Goal: Information Seeking & Learning: Learn about a topic

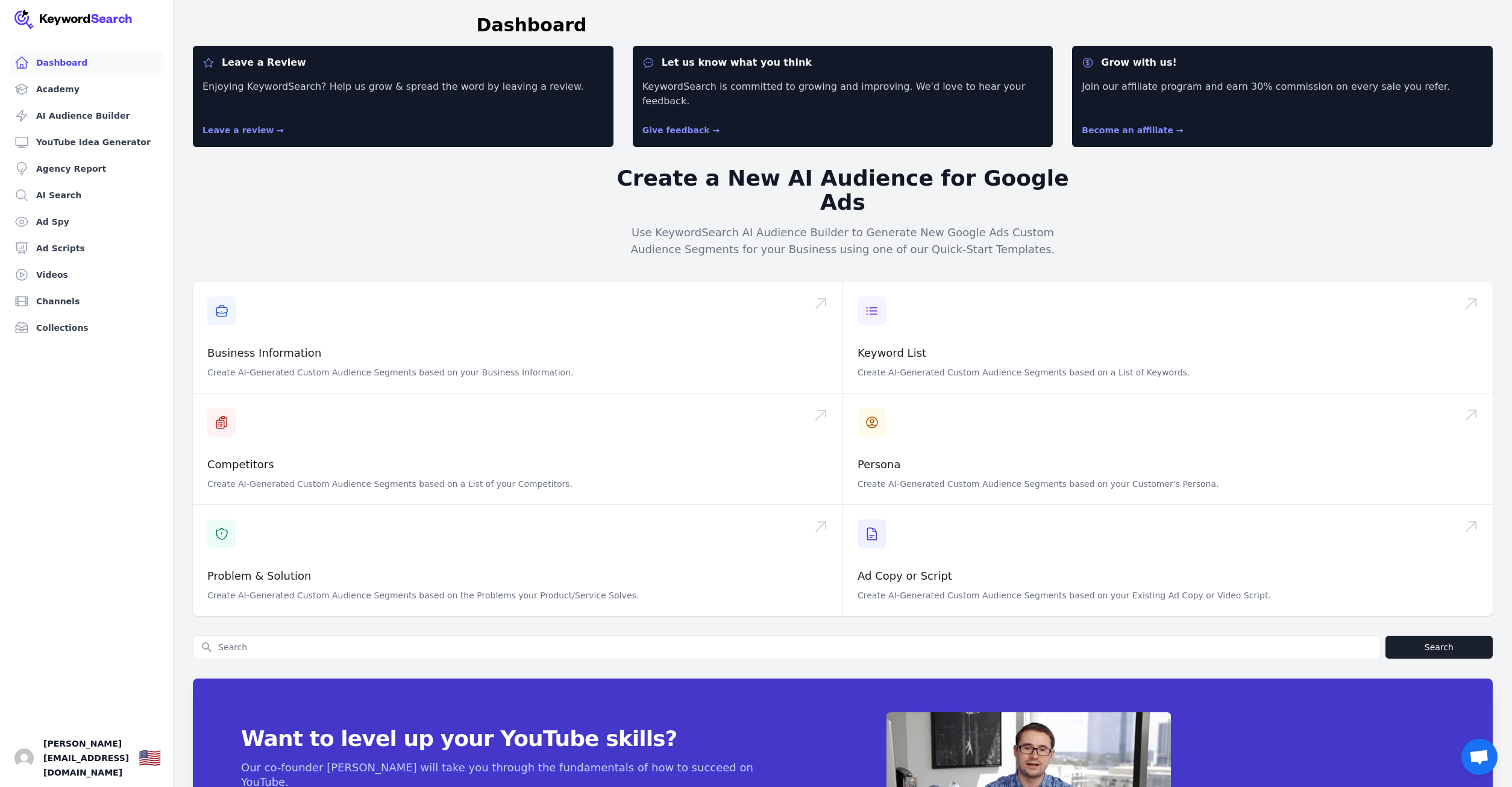
click at [1280, 207] on div "Leave a Review Enjoying KeywordSearch? Help us grow & spread the word by leavin…" at bounding box center [842, 476] width 1300 height 861
click at [1252, 189] on div "Leave a Review Enjoying KeywordSearch? Help us grow & spread the word by leavin…" at bounding box center [842, 476] width 1300 height 861
click at [38, 220] on link "Ad Spy" at bounding box center [86, 221] width 153 height 24
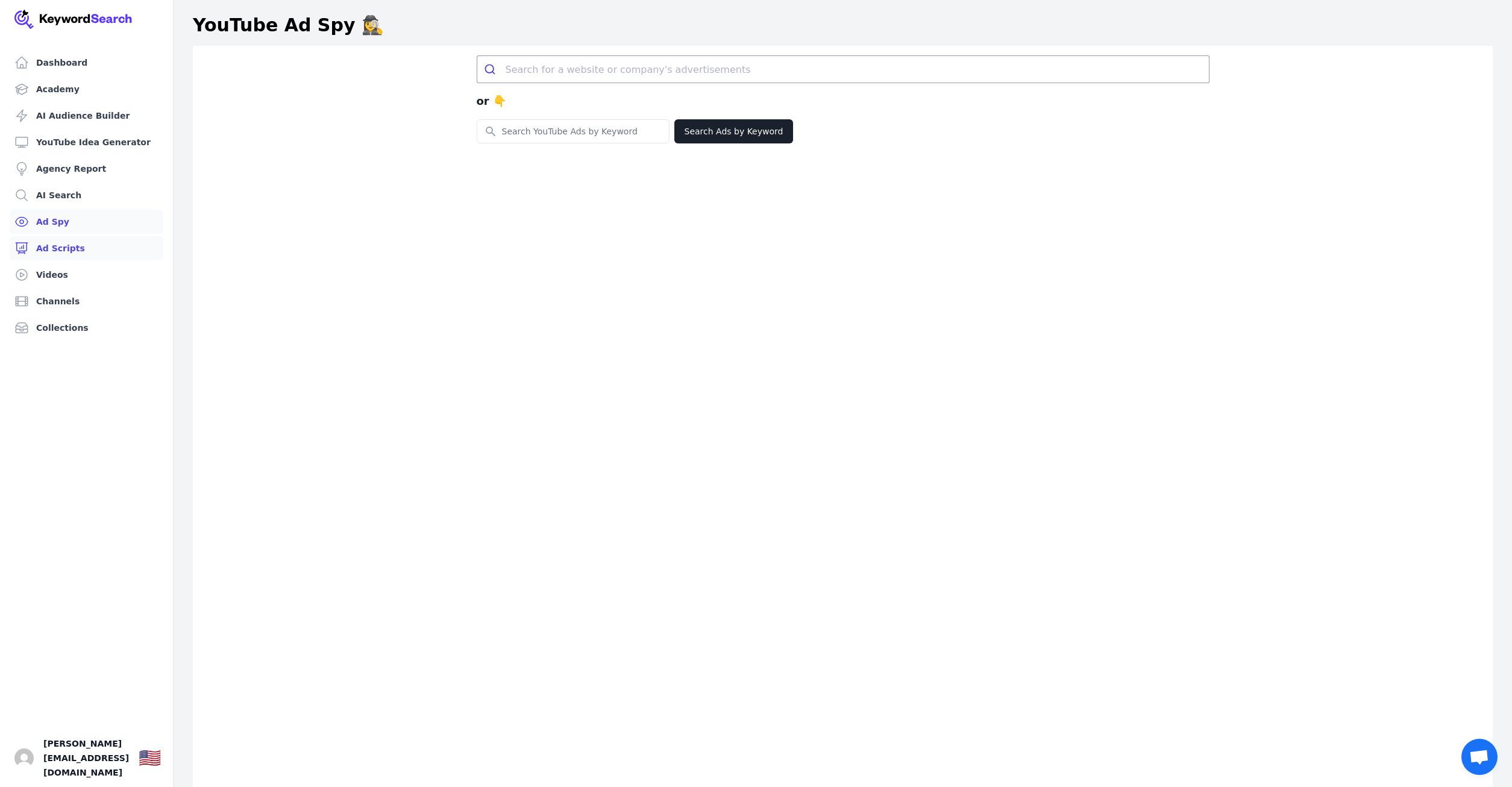
click at [53, 251] on link "Ad Scripts" at bounding box center [86, 248] width 153 height 24
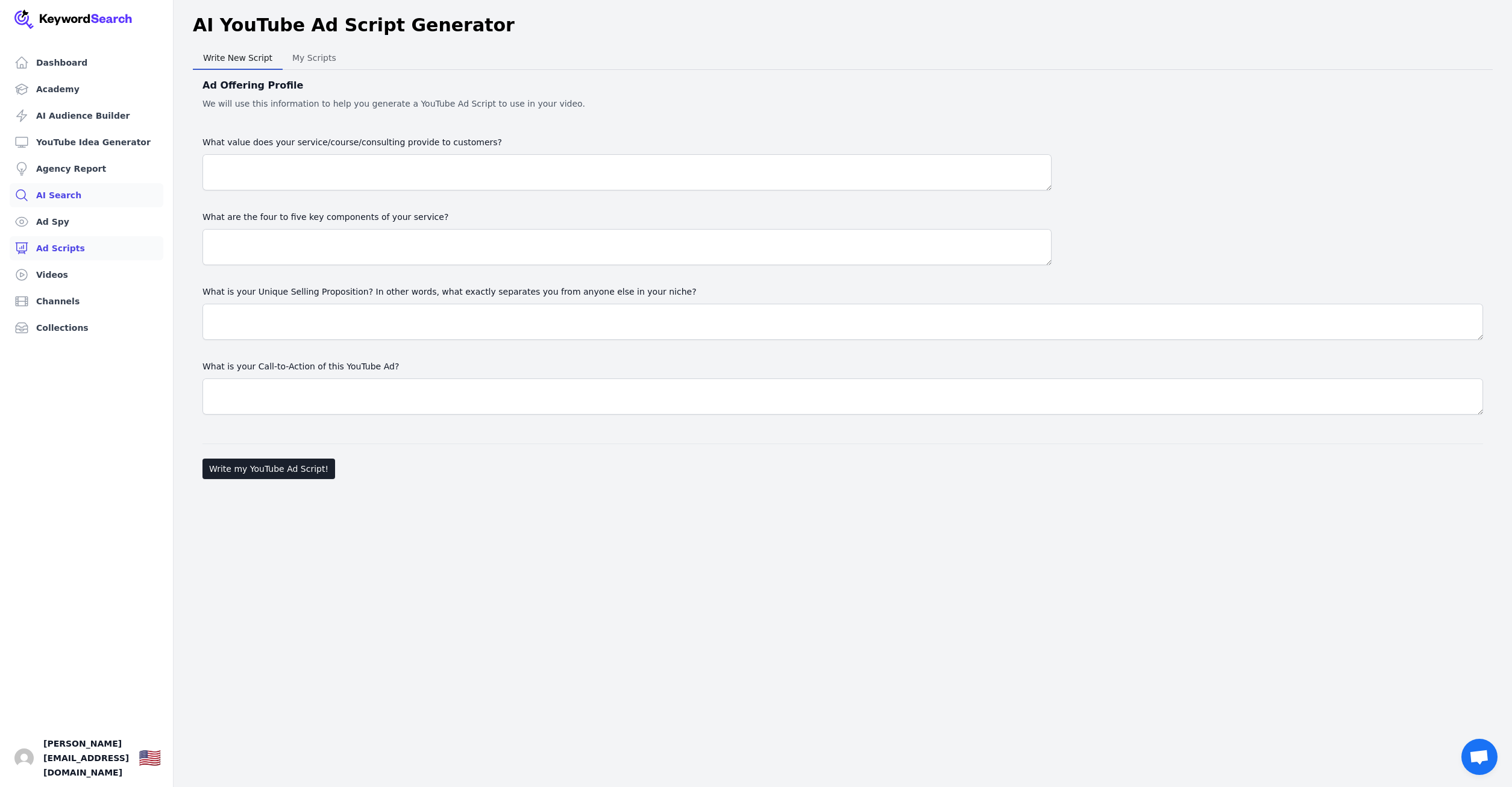
click at [57, 192] on link "AI Search" at bounding box center [86, 195] width 153 height 24
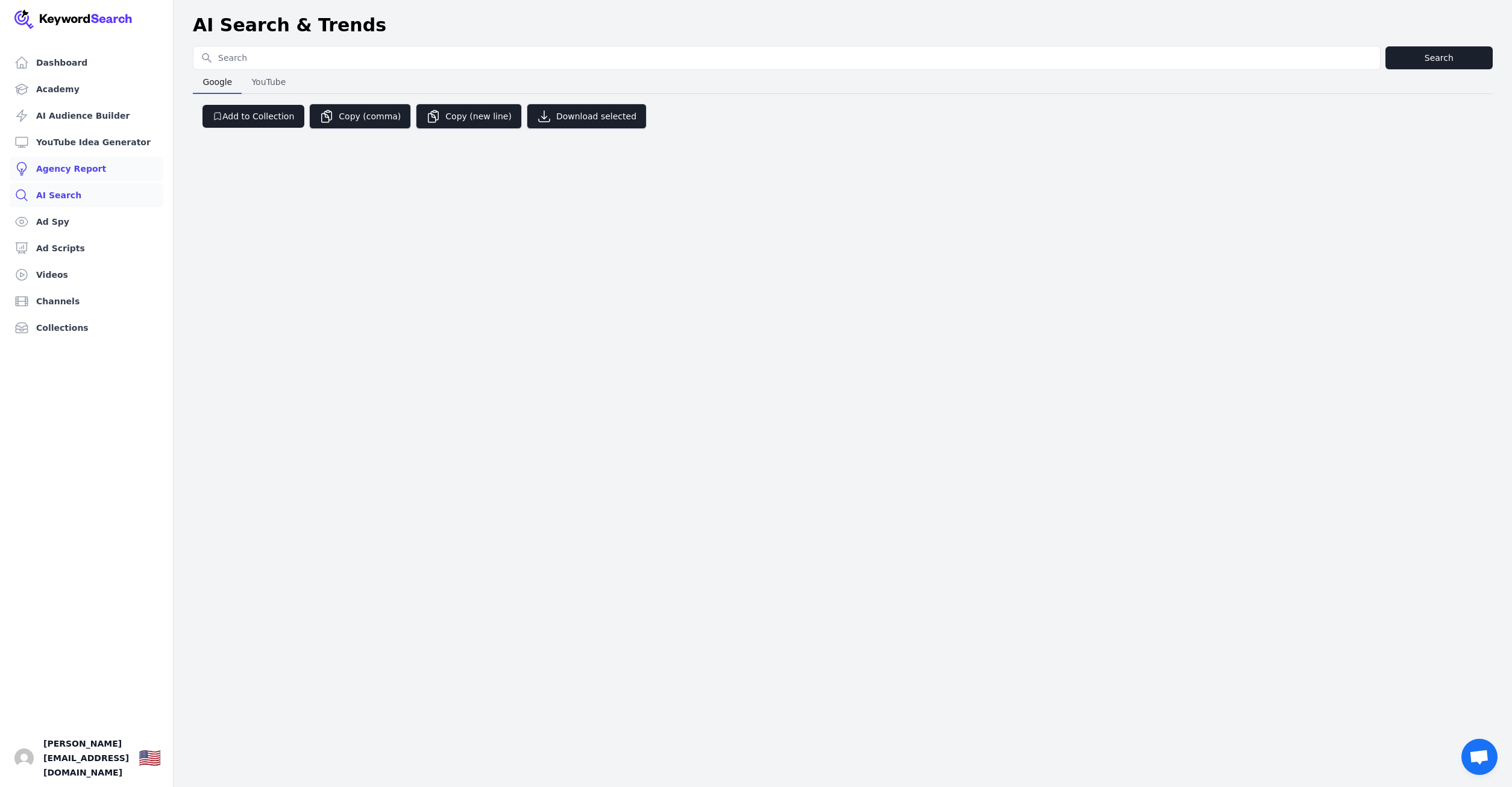
click at [52, 165] on link "Agency Report" at bounding box center [86, 168] width 153 height 24
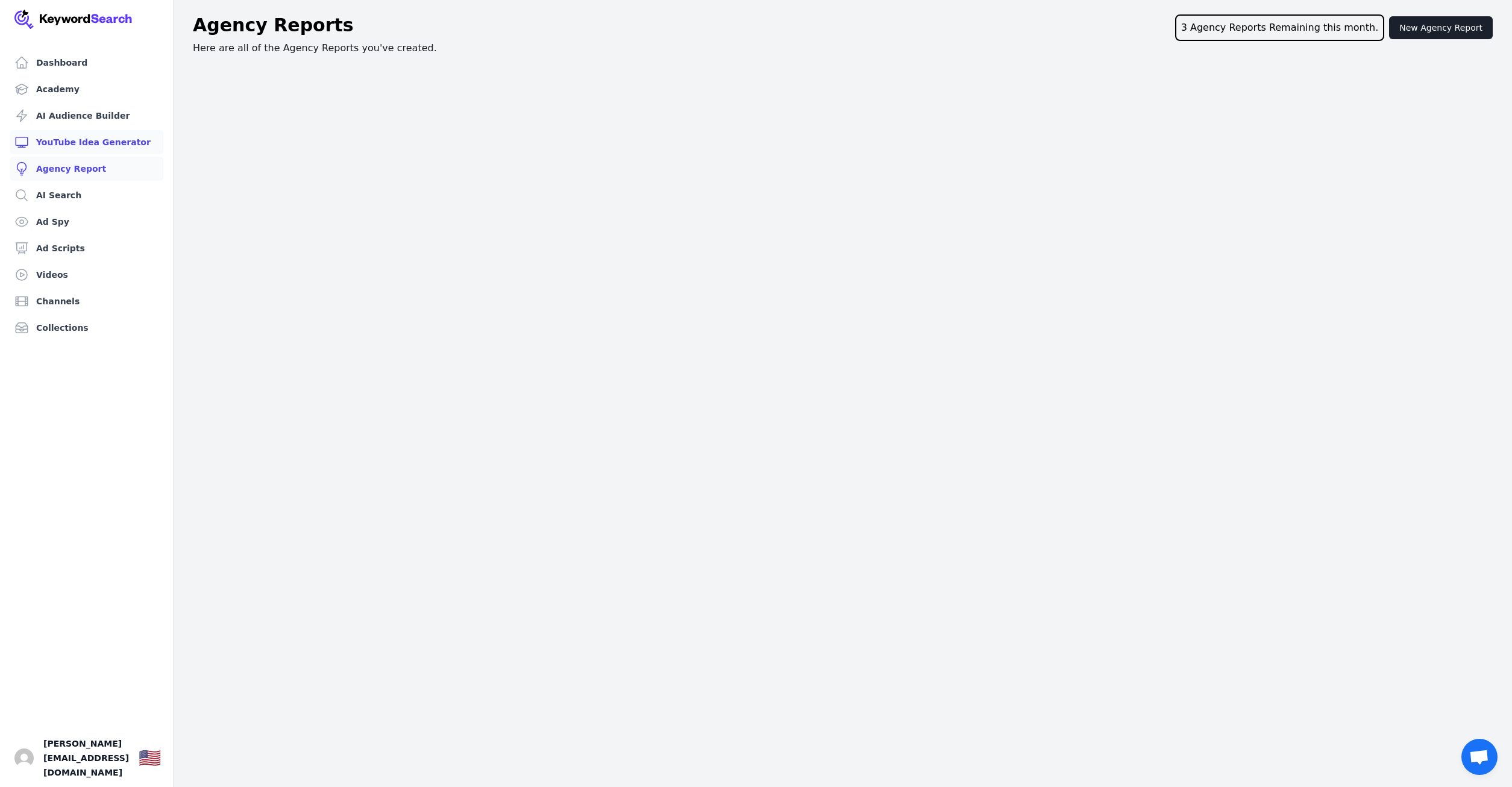
click at [48, 143] on link "YouTube Idea Generator" at bounding box center [86, 142] width 153 height 24
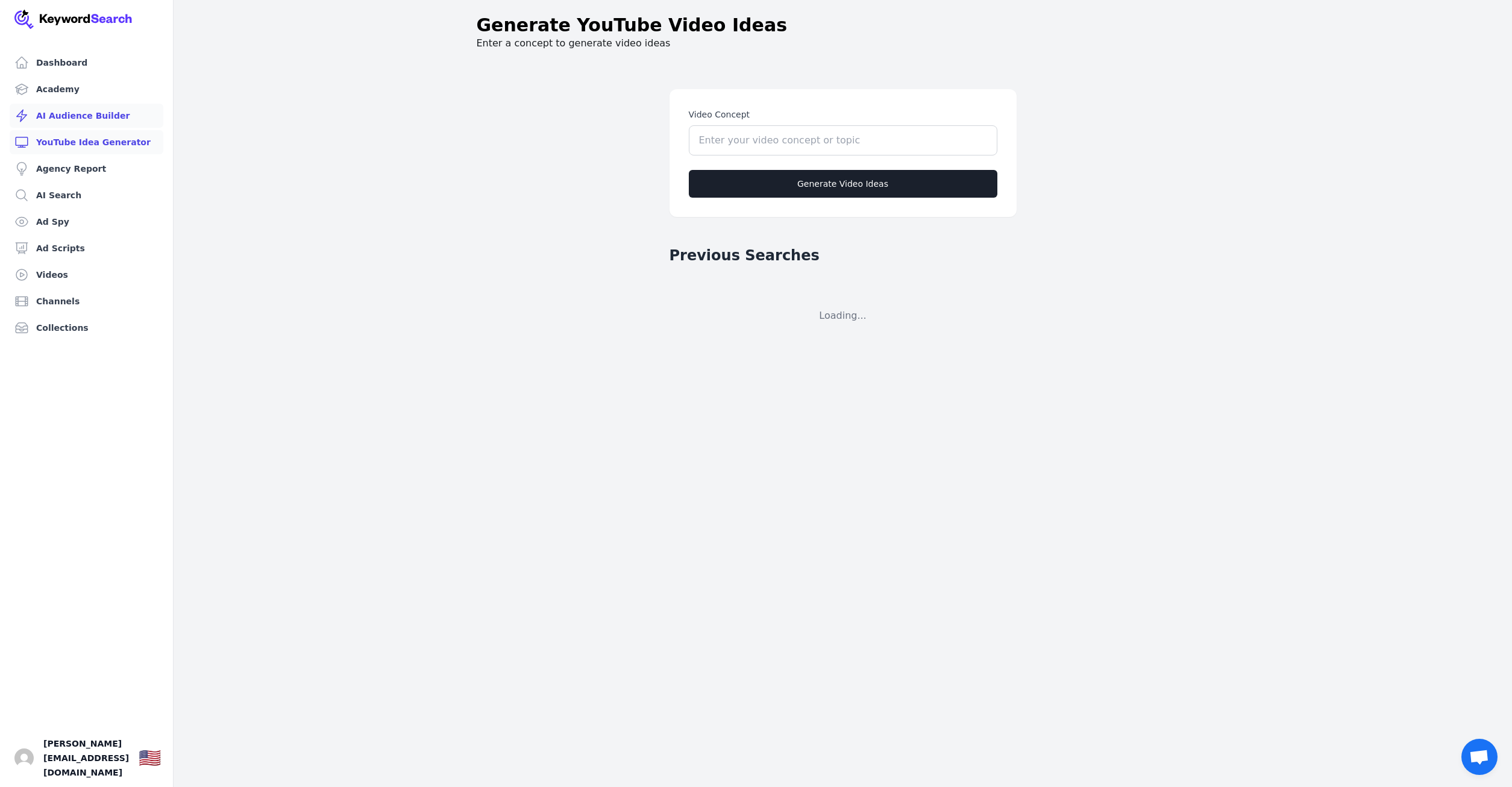
click at [57, 114] on link "AI Audience Builder" at bounding box center [86, 115] width 153 height 24
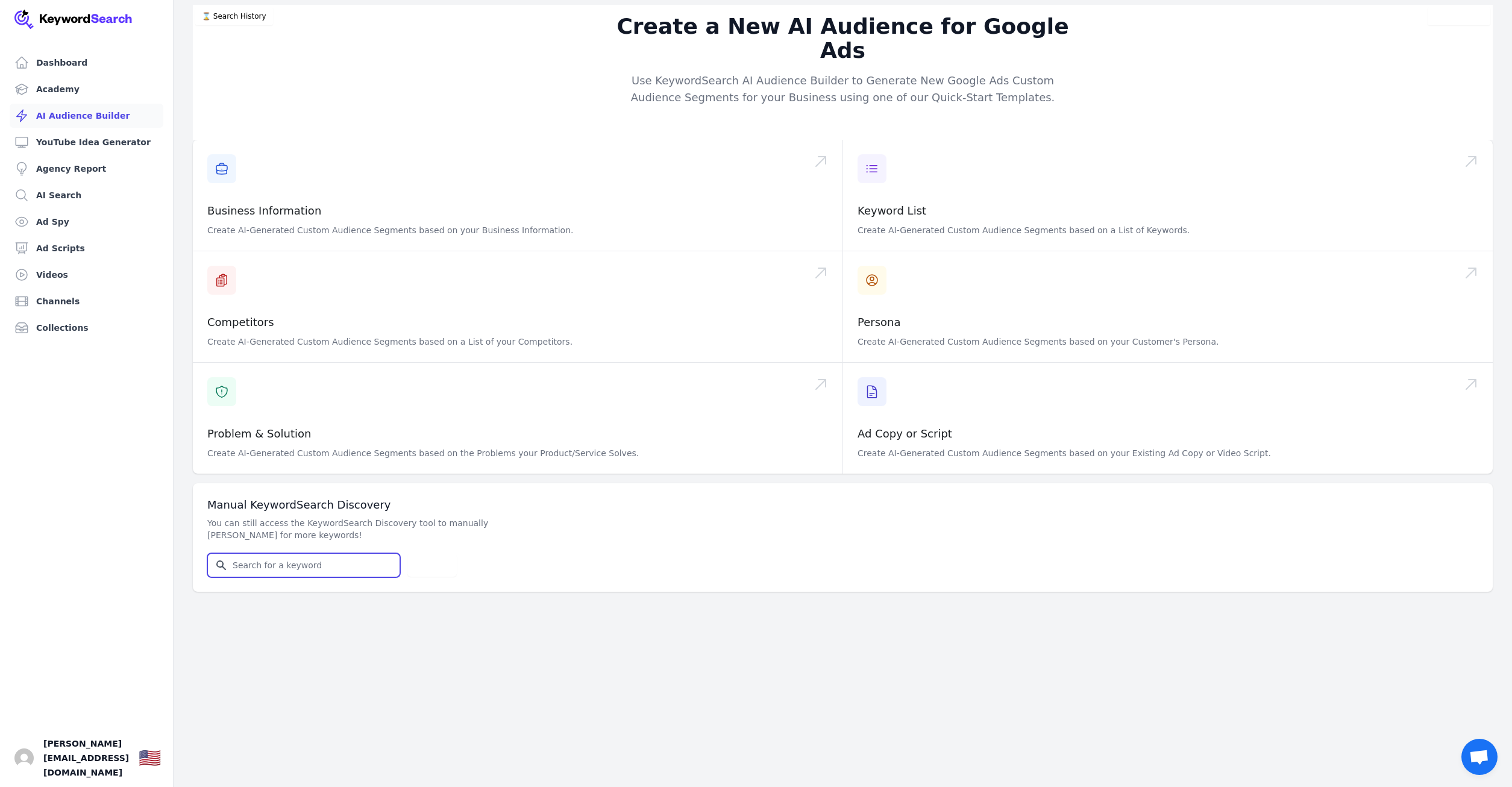
click at [283, 554] on input "Search for YouTube Keywords" at bounding box center [304, 566] width 192 height 23
type input "inflatable pipe stopper"
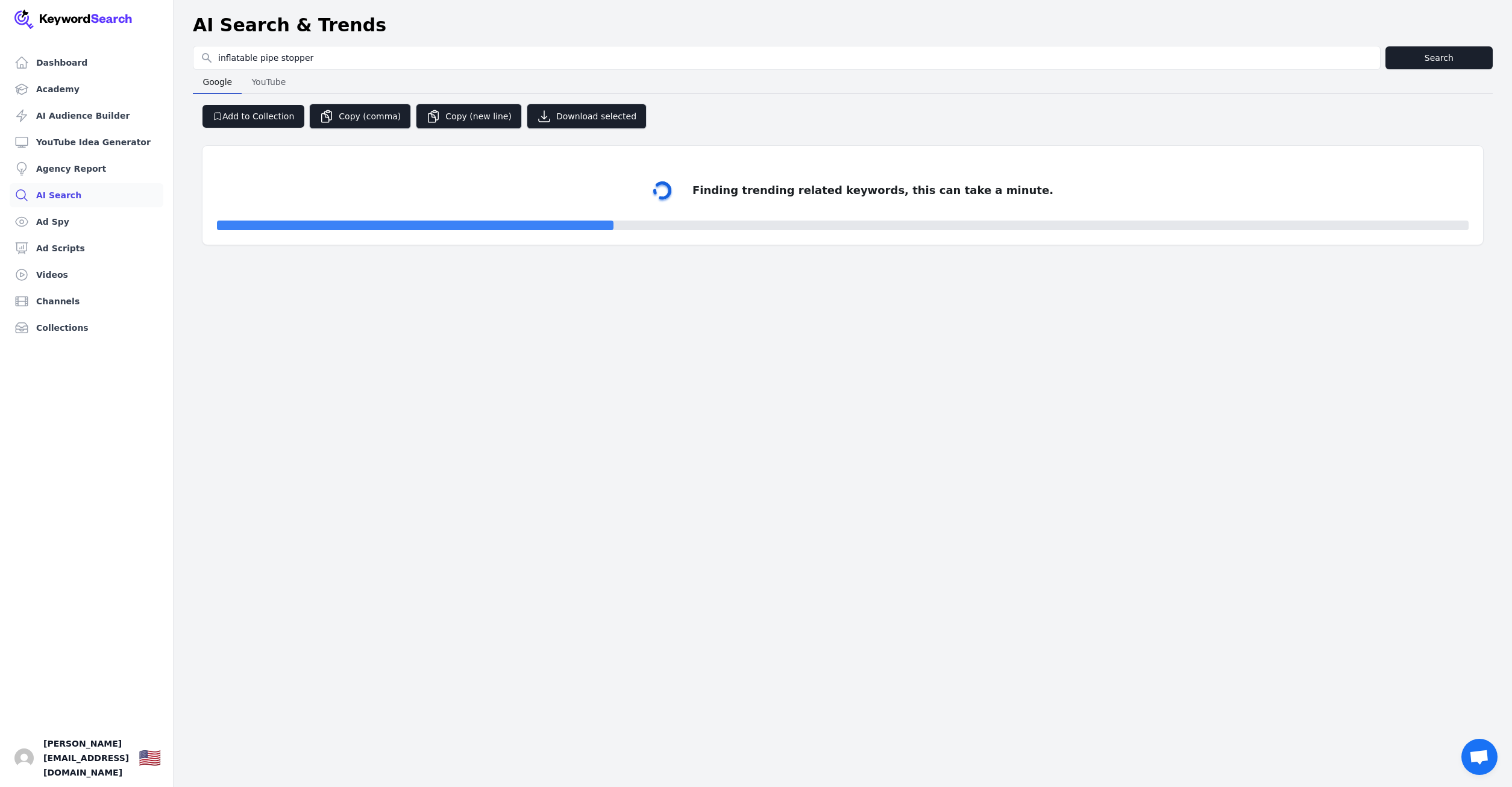
select select "50"
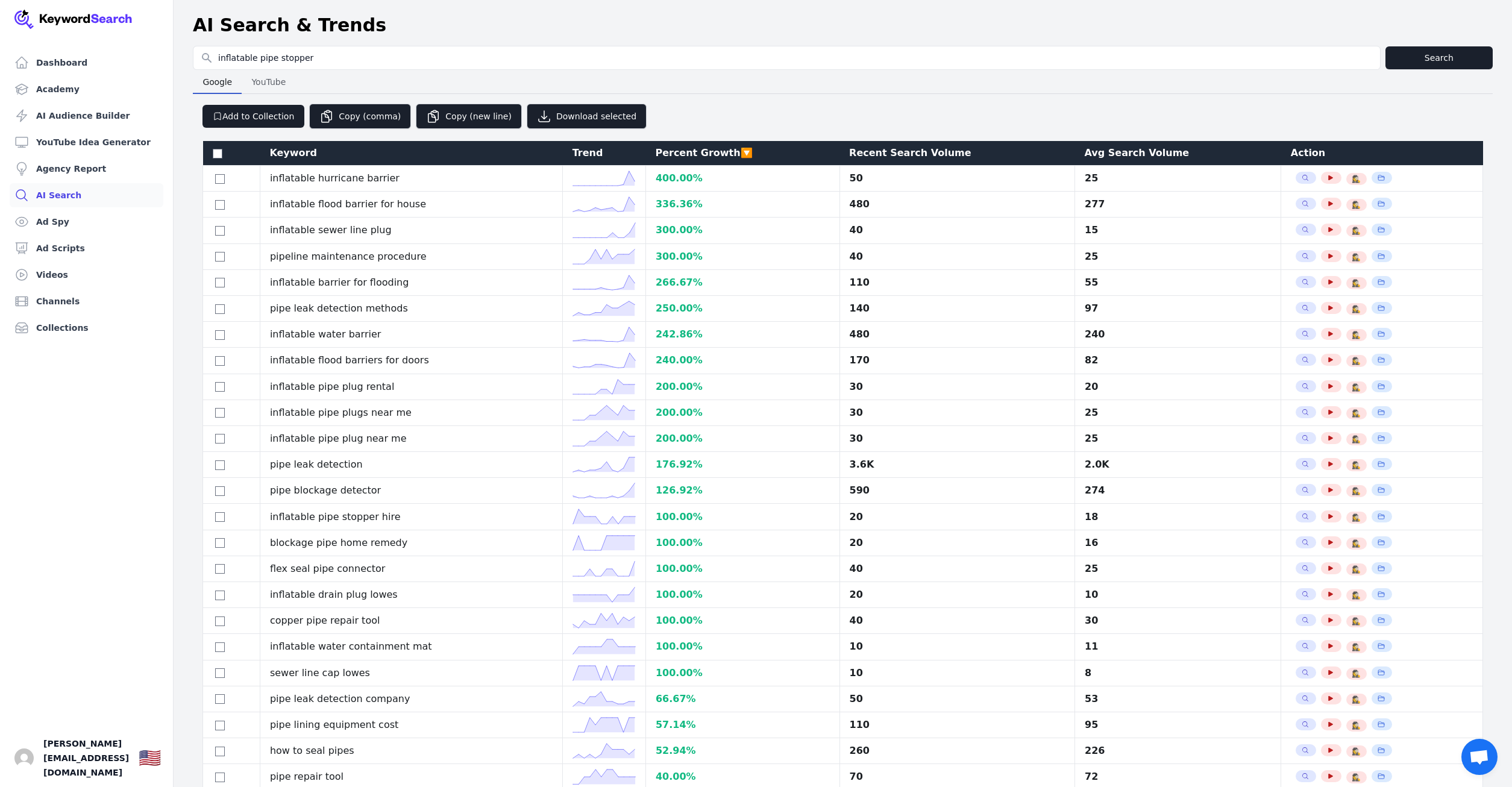
drag, startPoint x: 317, startPoint y: 56, endPoint x: 208, endPoint y: 57, distance: 109.0
click at [208, 57] on input "inflatable pipe stopper" at bounding box center [787, 58] width 1187 height 23
type input "removeable hotel grab rails"
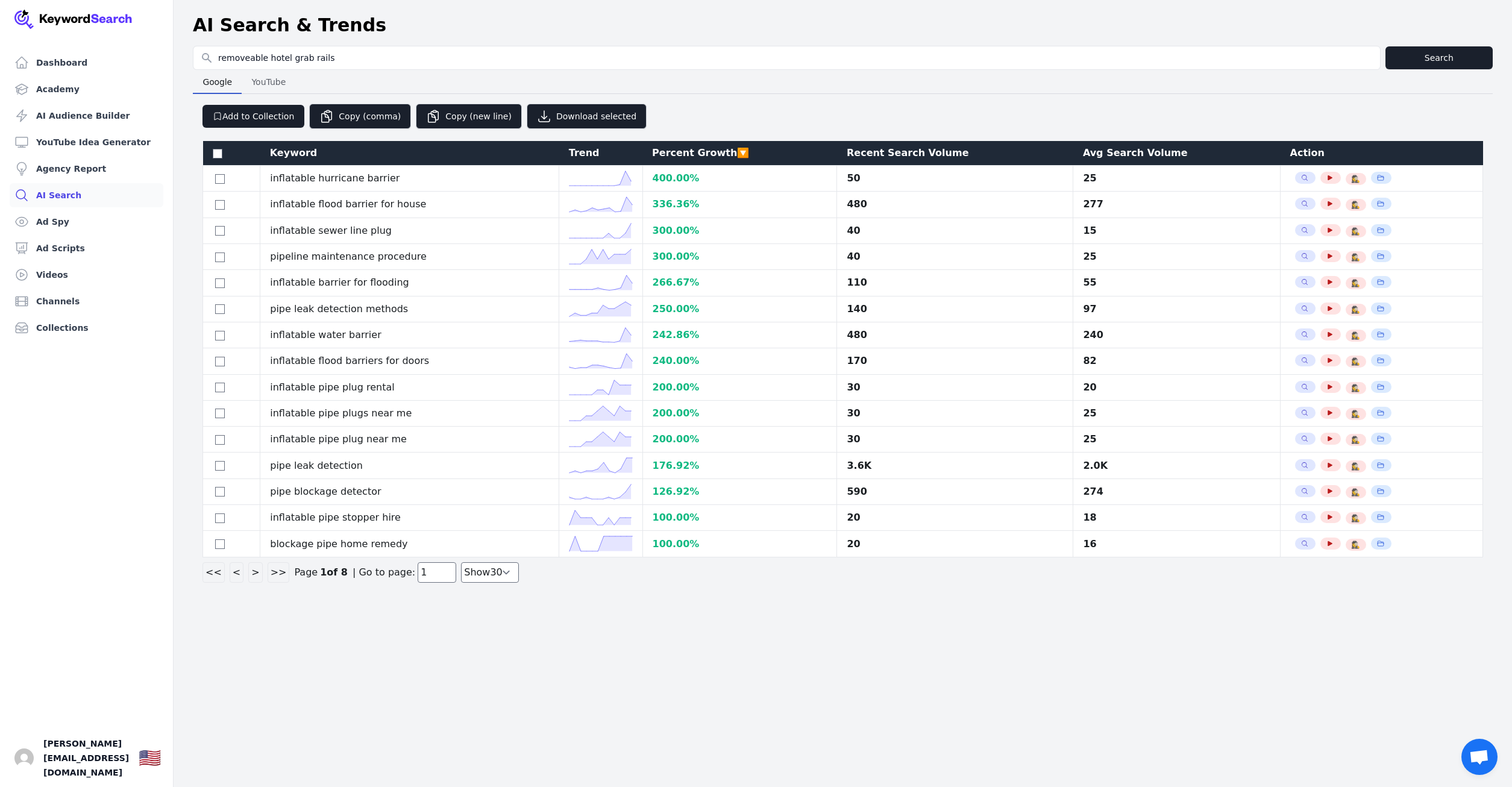
select select "50"
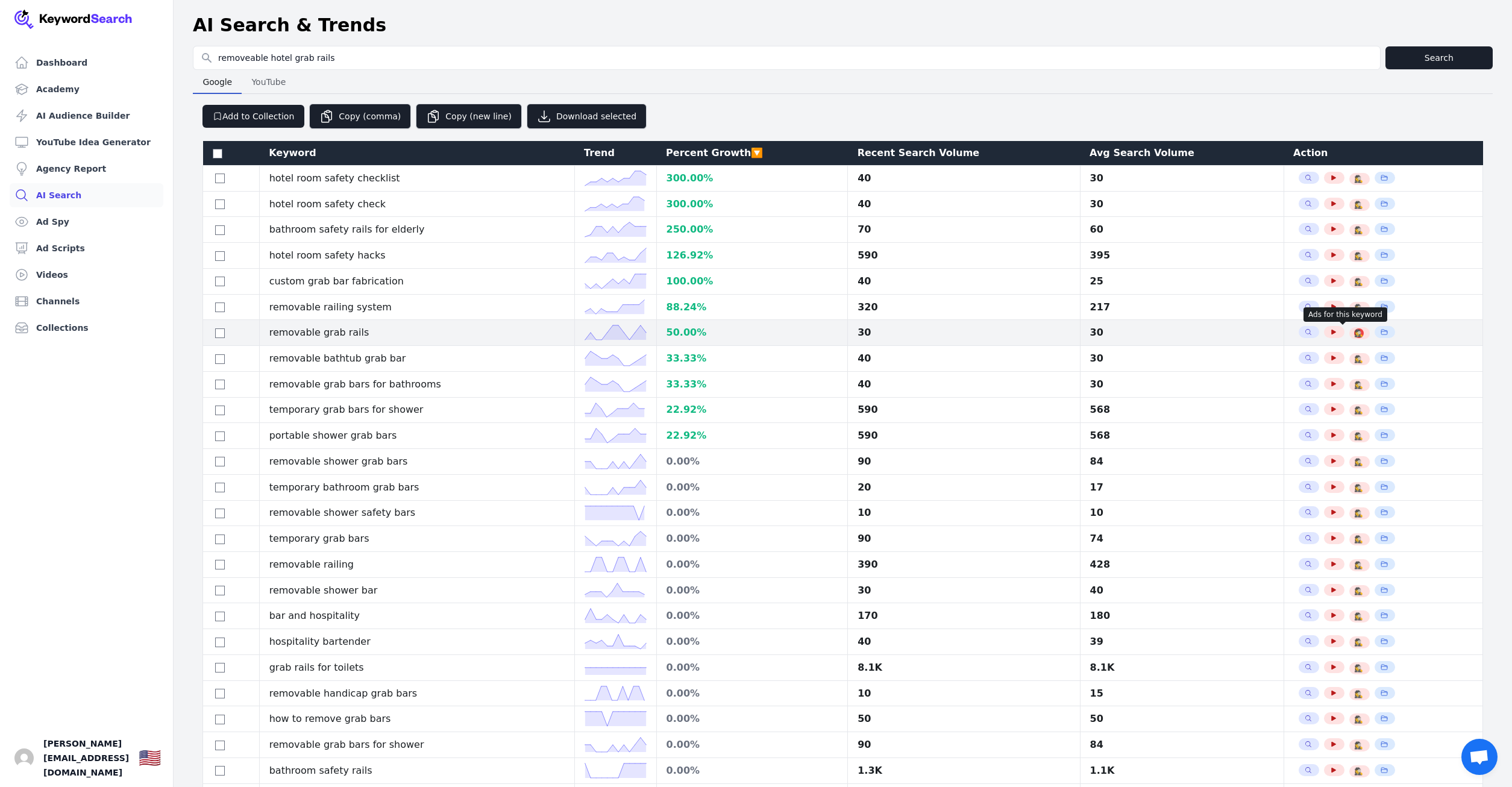
click at [1354, 333] on span "🕵️‍♀️" at bounding box center [1358, 334] width 9 height 10
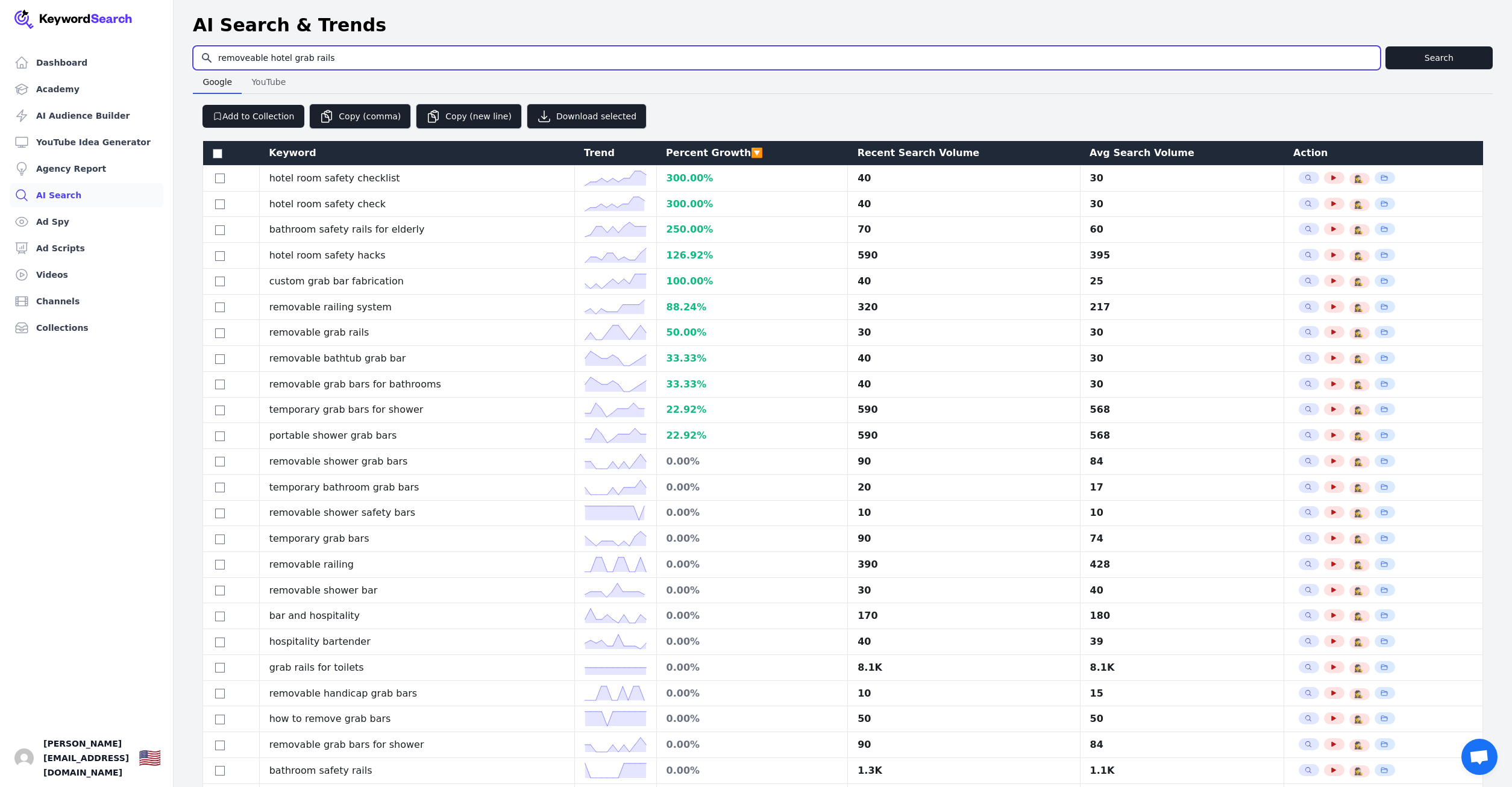
drag, startPoint x: 371, startPoint y: 56, endPoint x: 202, endPoint y: 42, distance: 169.6
click at [202, 47] on input "removeable hotel grab rails" at bounding box center [787, 58] width 1187 height 23
type input "detachable grab rails"
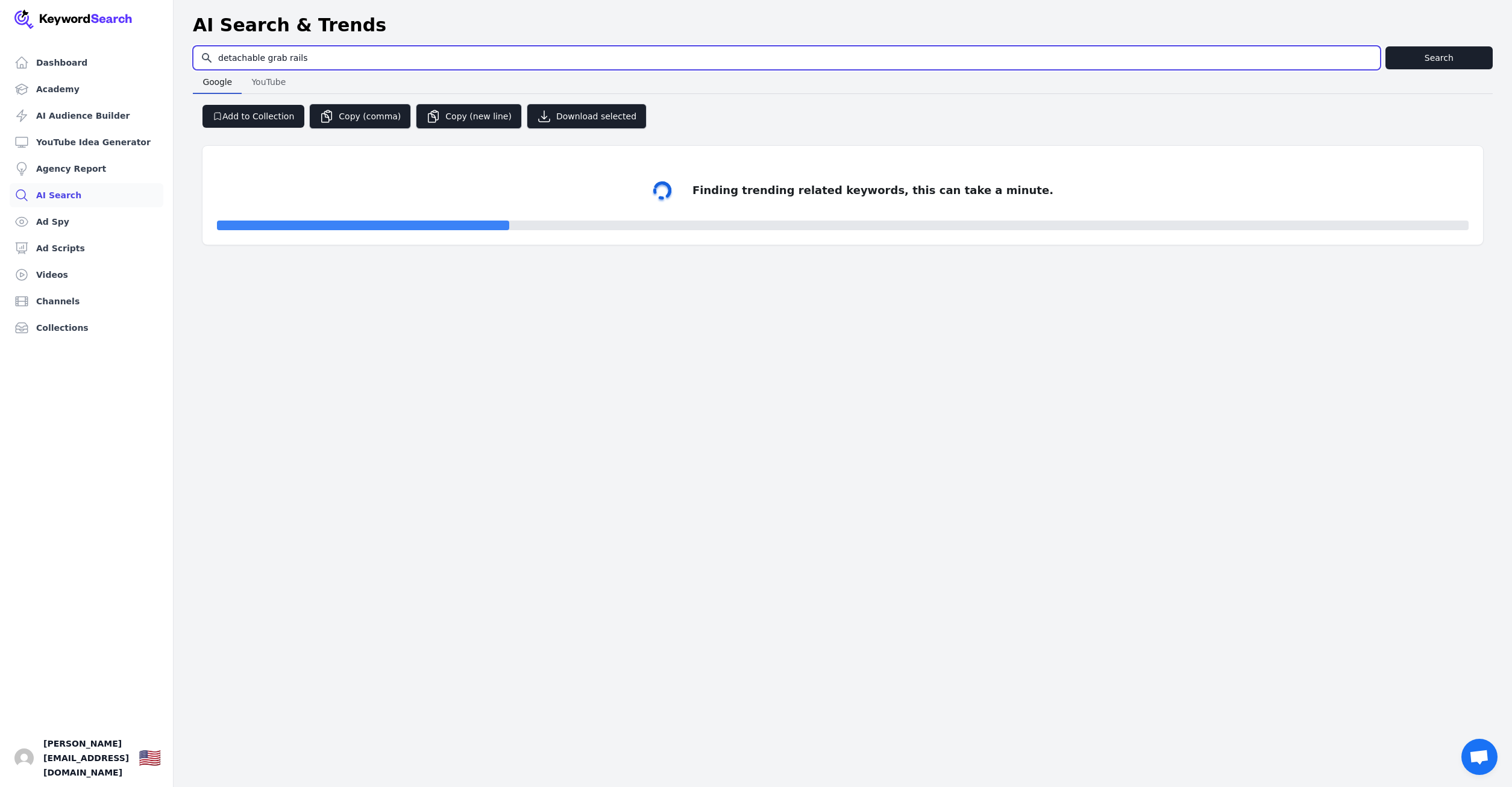
select select "50"
